Goal: Complete application form

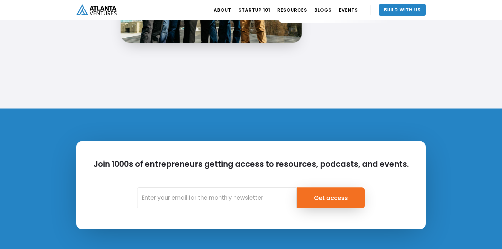
scroll to position [1424, 0]
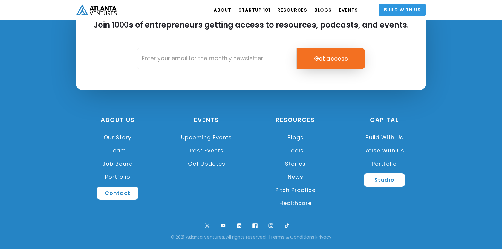
click at [400, 9] on link "Build With Us" at bounding box center [402, 10] width 47 height 12
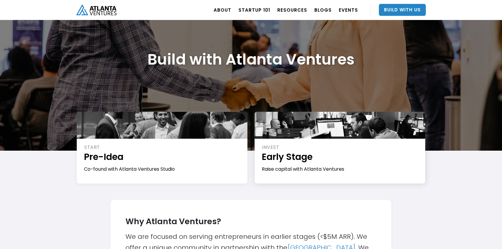
scroll to position [33, 0]
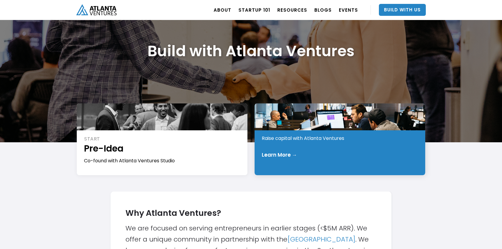
click at [286, 152] on div "Learn More →" at bounding box center [279, 155] width 35 height 6
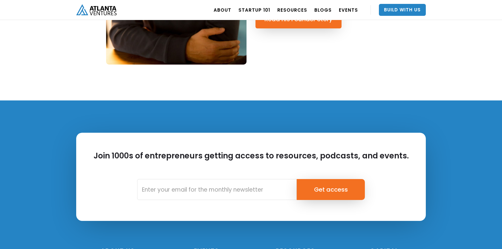
scroll to position [382, 0]
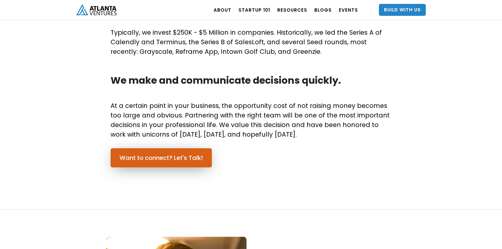
click at [180, 165] on link "Want to connect? Let's Talk!" at bounding box center [161, 157] width 101 height 19
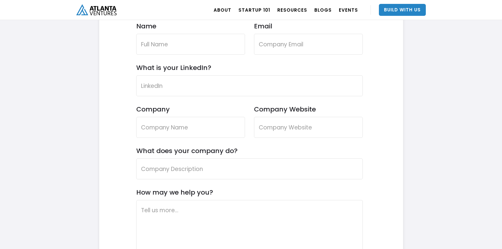
scroll to position [1877, 0]
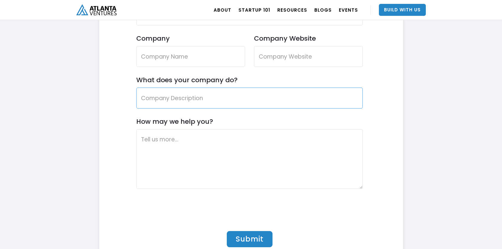
click at [214, 92] on input "What does your company do?" at bounding box center [249, 98] width 227 height 21
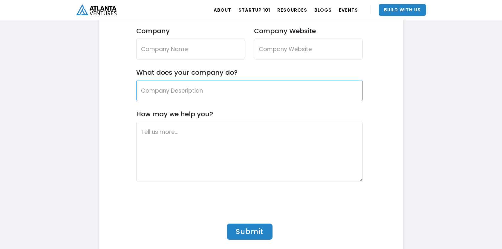
scroll to position [1732, 0]
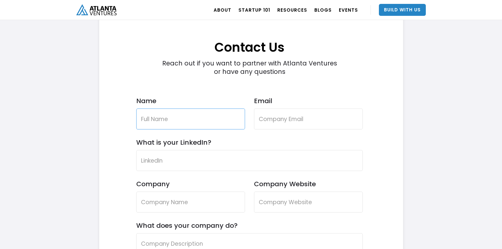
click at [202, 123] on input "Name" at bounding box center [190, 118] width 109 height 21
type input "Joseph Daniels Jr."
click at [287, 113] on input "Email" at bounding box center [308, 118] width 109 height 21
type input "josephdanielsjr@vanishlabs.ai"
click at [220, 161] on input "What is your LinkedIn?" at bounding box center [249, 160] width 227 height 21
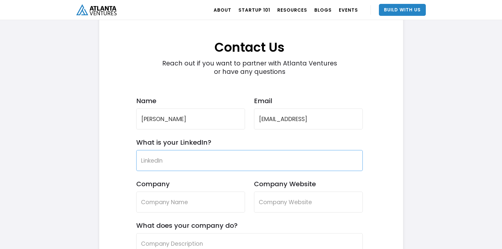
click at [232, 156] on input "What is your LinkedIn?" at bounding box center [249, 160] width 227 height 21
paste input "https://www.linkedin.com/in/josephdanielsjr/"
type input "https://www.linkedin.com/in/josephdanielsjr/"
click at [156, 199] on input "Company" at bounding box center [190, 202] width 109 height 21
type input "Vanish"
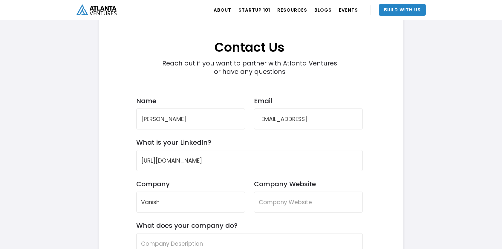
click at [285, 213] on div "Company Website" at bounding box center [308, 201] width 109 height 42
click at [293, 194] on input "Company Website" at bounding box center [308, 202] width 109 height 21
click at [266, 200] on input "Company Website" at bounding box center [308, 202] width 109 height 21
paste input "https://vanishlabs.ai/"
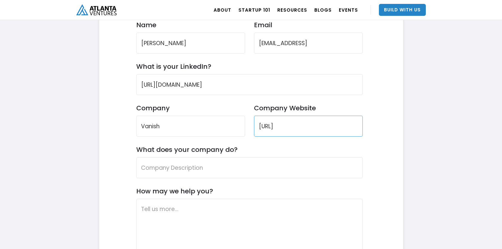
scroll to position [1838, 0]
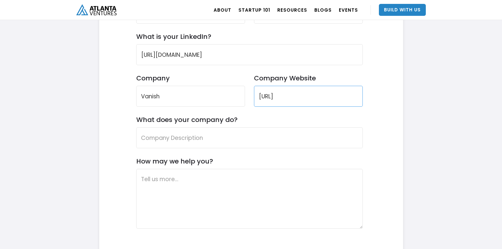
type input "https://vanishlabs.ai/"
click at [226, 133] on input "What does your company do?" at bounding box center [249, 137] width 227 height 21
type input "h"
type input "H"
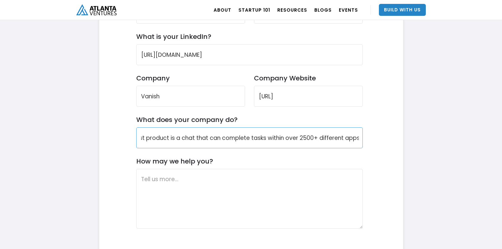
scroll to position [0, 194]
type input "An AI lab building applied AI products that do real world work. Our first produ…"
click at [168, 180] on textarea "How may we help you?" at bounding box center [249, 199] width 227 height 60
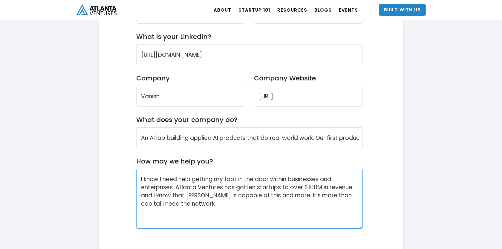
click at [348, 193] on textarea "I know I need help getting my foot in the door within businesses and enterprise…" at bounding box center [249, 199] width 227 height 60
click at [324, 205] on textarea "I know I need help getting my foot in the door within businesses and enterprise…" at bounding box center [249, 199] width 227 height 60
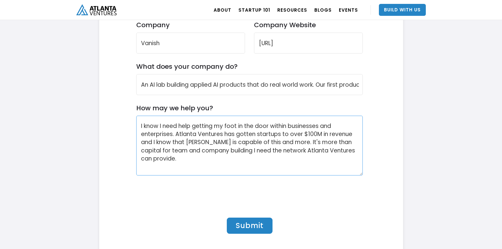
scroll to position [1917, 0]
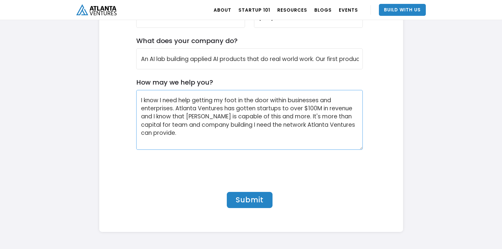
type textarea "I know I need help getting my foot in the door within businesses and enterprise…"
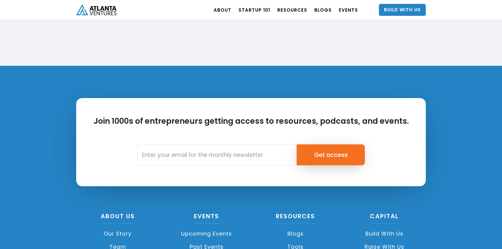
scroll to position [2057, 0]
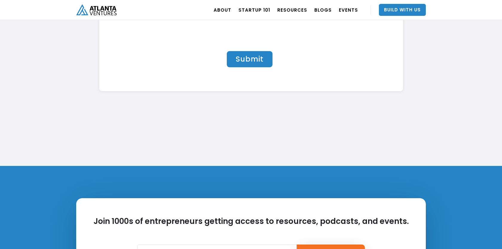
click at [258, 62] on input "Submit" at bounding box center [250, 59] width 46 height 16
type input "Please wait..."
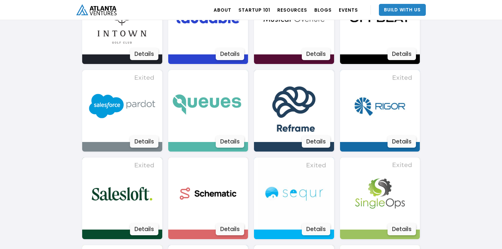
scroll to position [904, 0]
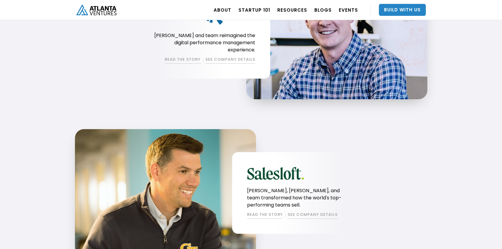
scroll to position [760, 0]
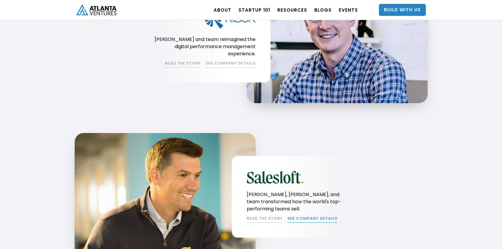
click at [313, 216] on link "SEE COMPANY DETAILS" at bounding box center [312, 218] width 50 height 7
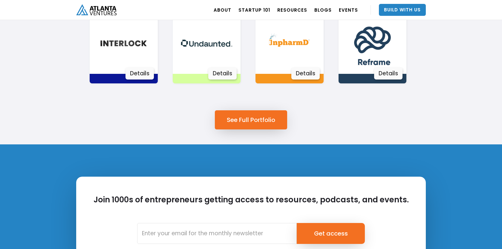
scroll to position [452, 0]
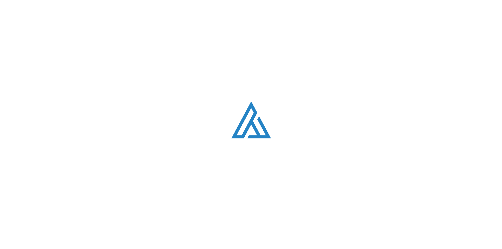
scroll to position [760, 0]
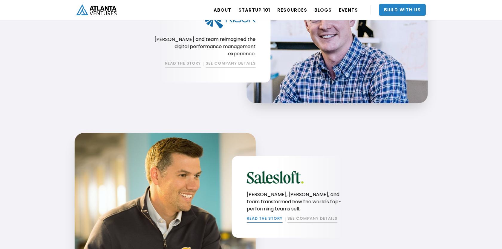
click at [261, 215] on link "READ THE STORY" at bounding box center [265, 218] width 36 height 7
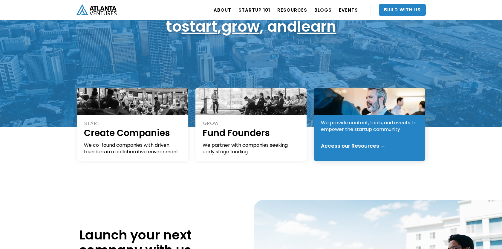
scroll to position [106, 0]
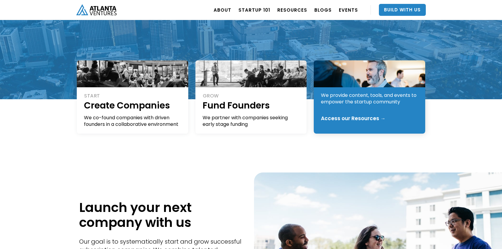
click at [341, 118] on div "Access our Resources →" at bounding box center [353, 118] width 65 height 6
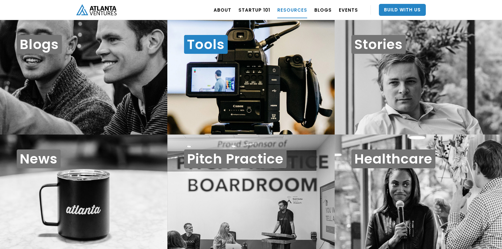
scroll to position [6, 0]
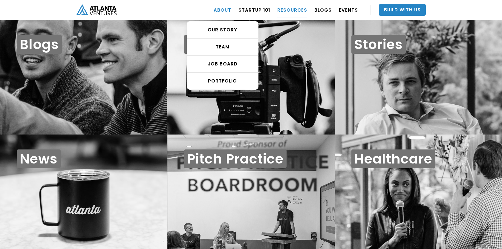
click at [228, 8] on link "ABOUT" at bounding box center [223, 9] width 18 height 17
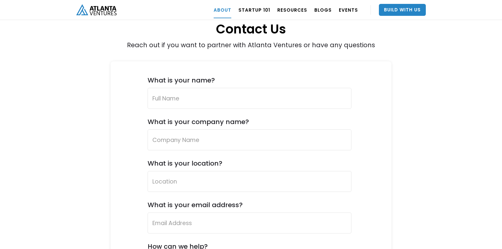
scroll to position [2120, 0]
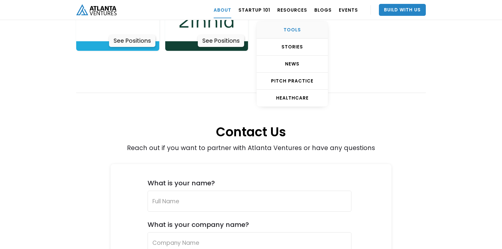
click at [301, 31] on div "TOOLS" at bounding box center [292, 30] width 71 height 6
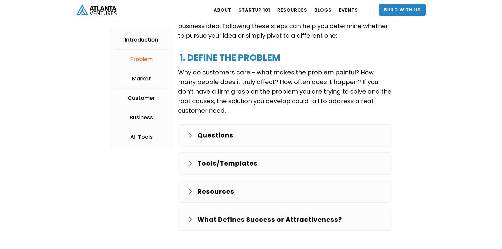
scroll to position [674, 0]
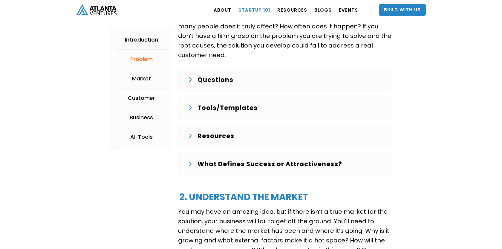
click at [262, 12] on link "Startup 101" at bounding box center [254, 9] width 32 height 17
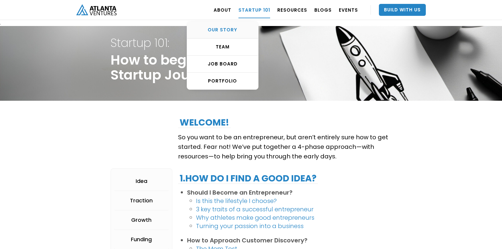
click at [235, 31] on div "OUR STORY" at bounding box center [222, 30] width 71 height 6
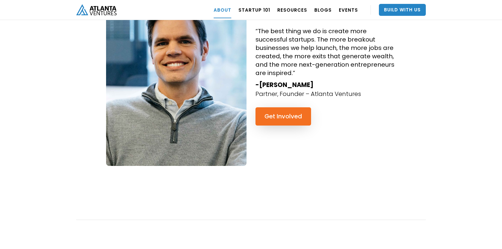
scroll to position [595, 0]
click at [272, 107] on div "“The best thing we do is create more successful startups. The more breakout bus…" at bounding box center [325, 73] width 149 height 185
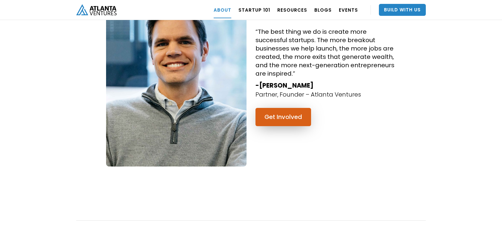
click at [278, 108] on link "Get Involved" at bounding box center [283, 117] width 56 height 18
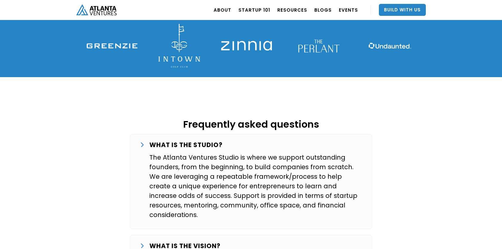
scroll to position [903, 0]
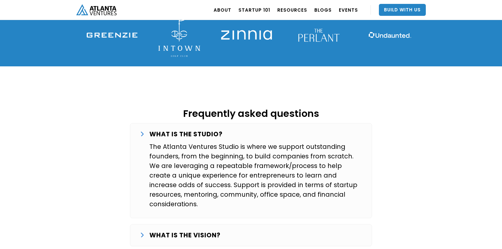
click at [160, 231] on strong "WHAT IS THE VISION?" at bounding box center [184, 235] width 71 height 9
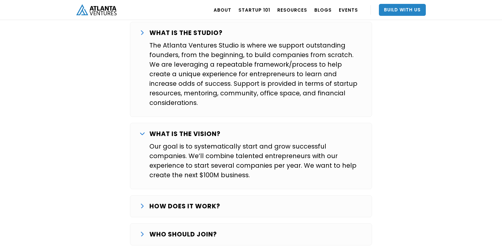
scroll to position [1037, 0]
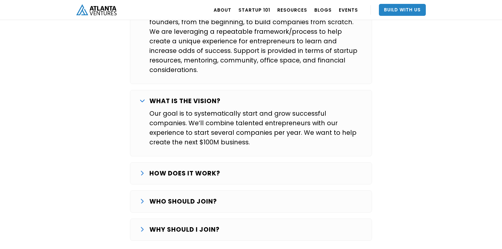
click at [202, 169] on strong "HOW DOES IT WORK?" at bounding box center [184, 173] width 71 height 9
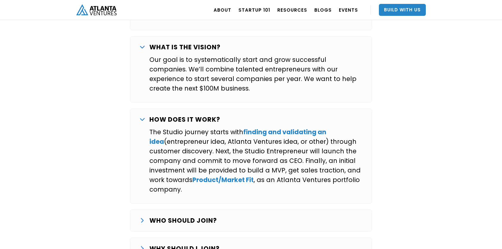
scroll to position [1095, 0]
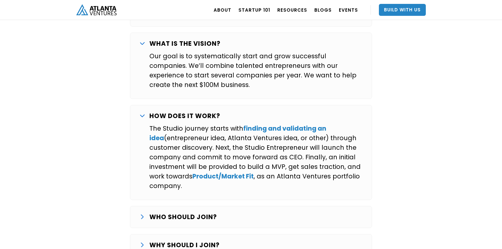
click at [201, 212] on p "WHO SHOULD JOIN?" at bounding box center [183, 217] width 68 height 10
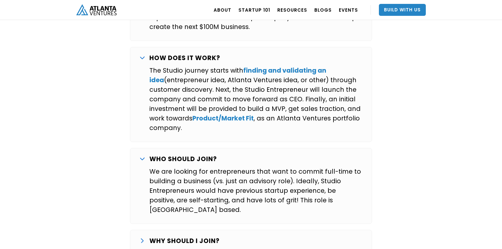
scroll to position [1172, 0]
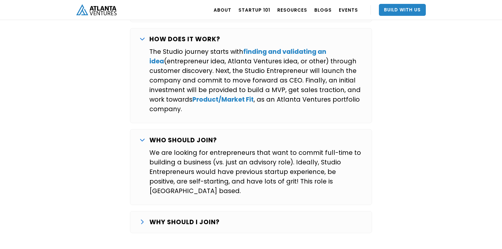
click at [180, 211] on div "WHY SHOULD I JOIN? Over the last several years we’ve worked with a number of ex…" at bounding box center [251, 222] width 242 height 22
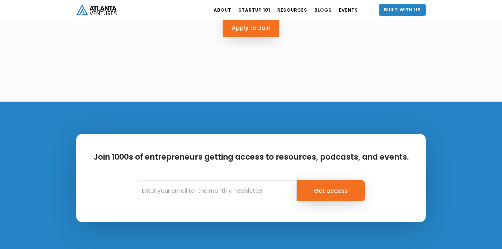
scroll to position [1887, 0]
